Goal: Task Accomplishment & Management: Manage account settings

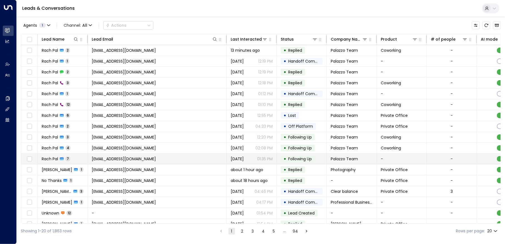
click at [52, 158] on span "Rach Pal" at bounding box center [50, 159] width 16 height 6
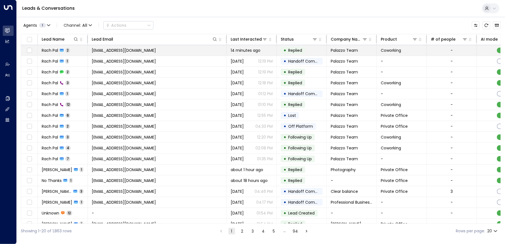
click at [104, 48] on span "[EMAIL_ADDRESS][DOMAIN_NAME]" at bounding box center [124, 51] width 64 height 6
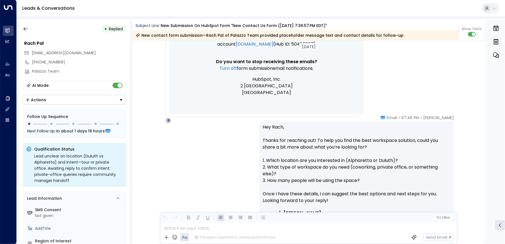
scroll to position [559, 0]
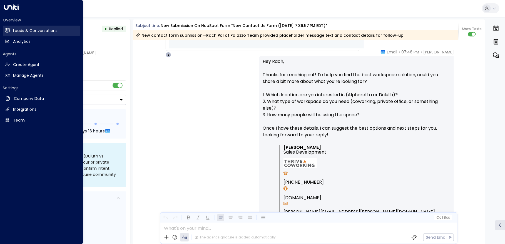
click at [8, 32] on icon at bounding box center [7, 30] width 5 height 5
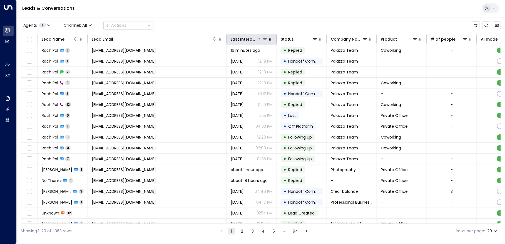
click at [242, 36] on div "Last Interacted" at bounding box center [244, 39] width 26 height 7
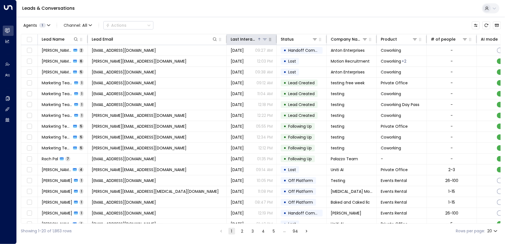
click at [246, 39] on div "Last Interacted" at bounding box center [244, 39] width 26 height 7
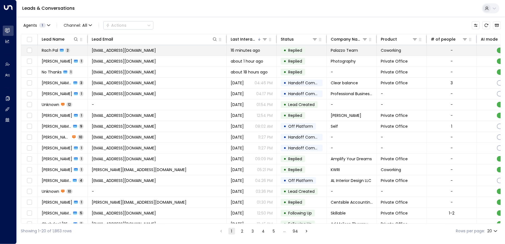
click at [58, 49] on div "Rach Pal 2" at bounding box center [56, 51] width 28 height 6
